Goal: Task Accomplishment & Management: Manage account settings

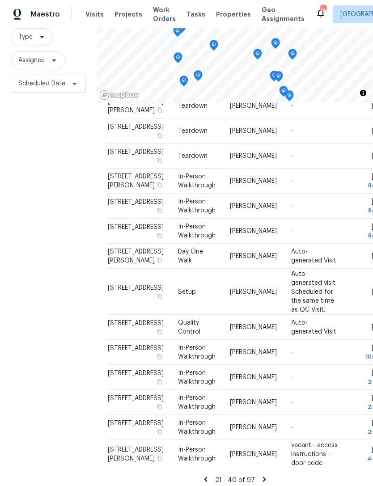
scroll to position [29, 0]
click at [210, 476] on icon at bounding box center [206, 480] width 8 height 8
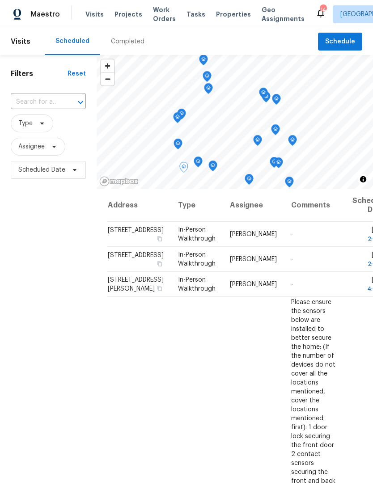
scroll to position [0, 0]
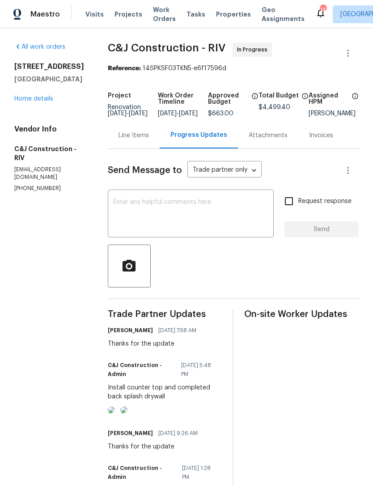
click at [315, 11] on icon at bounding box center [320, 13] width 11 height 11
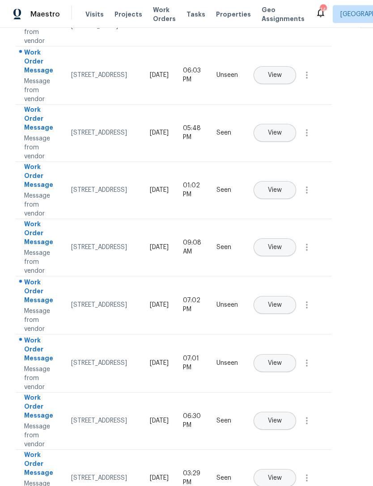
scroll to position [29, 0]
click at [271, 468] on div "View" at bounding box center [284, 478] width 65 height 21
click at [296, 470] on button "View" at bounding box center [275, 479] width 42 height 18
